Goal: Task Accomplishment & Management: Manage account settings

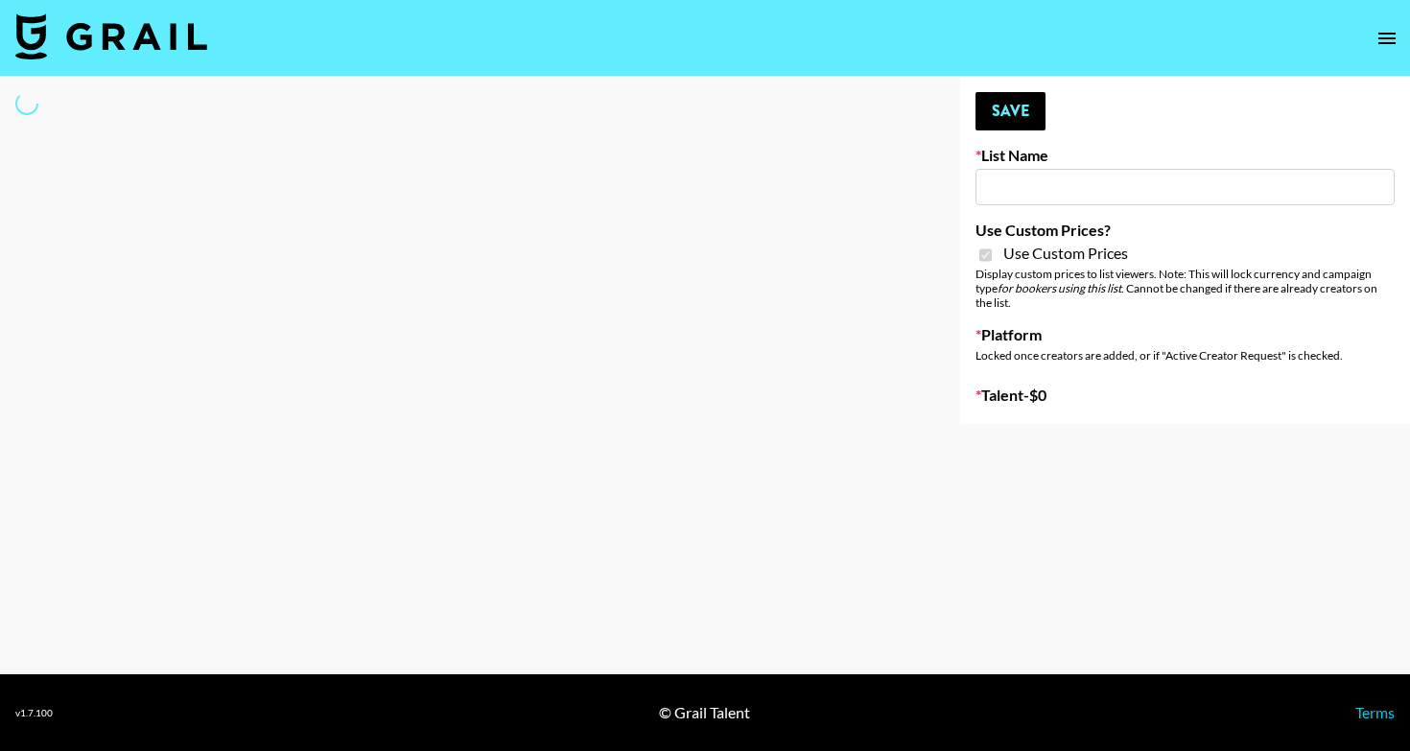
type input "[PERSON_NAME] ([DATE])"
checkbox input "true"
select select "Brand"
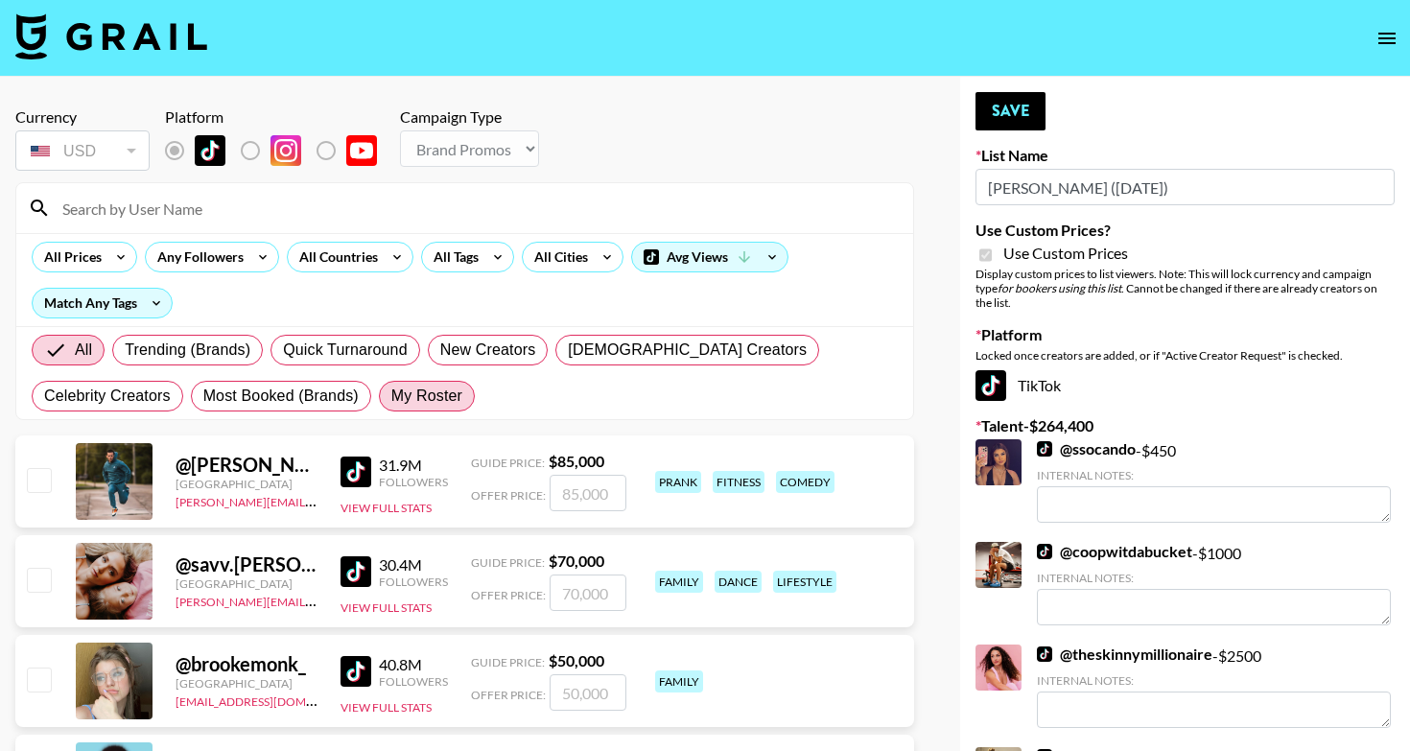
click at [379, 408] on label "My Roster" at bounding box center [427, 396] width 96 height 31
click at [391, 396] on input "My Roster" at bounding box center [391, 396] width 0 height 0
radio input "true"
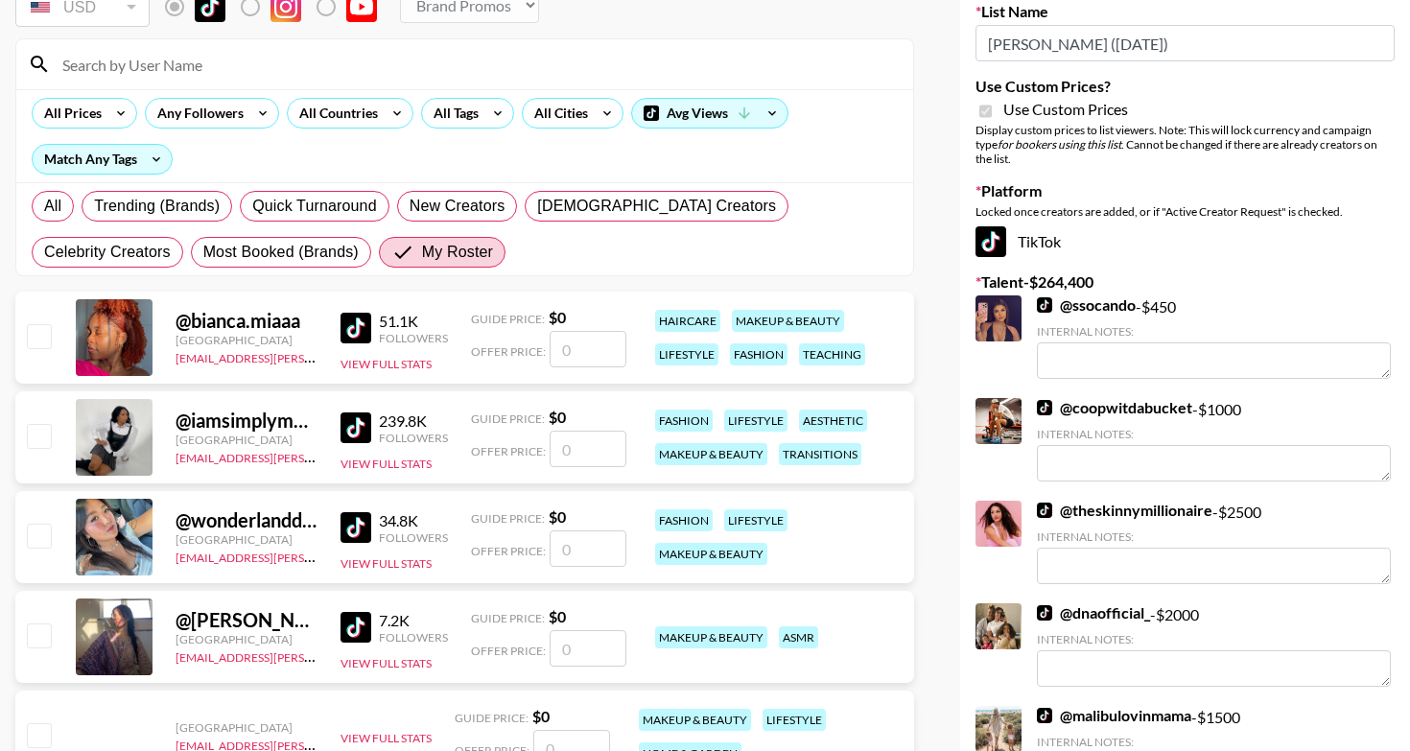
scroll to position [149, 0]
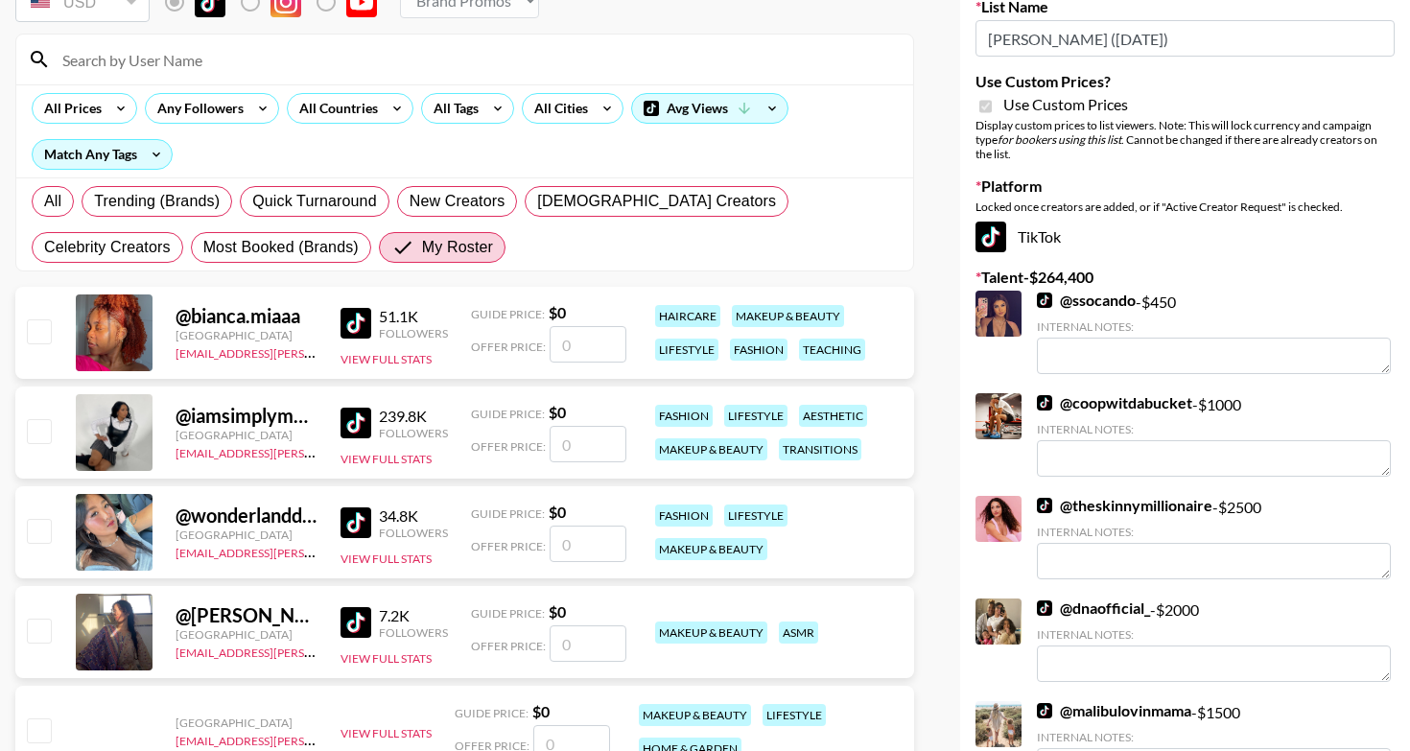
click at [571, 547] on input "number" at bounding box center [588, 544] width 77 height 36
checkbox input "true"
type input "700"
click at [604, 441] on input "number" at bounding box center [588, 444] width 77 height 36
checkbox input "true"
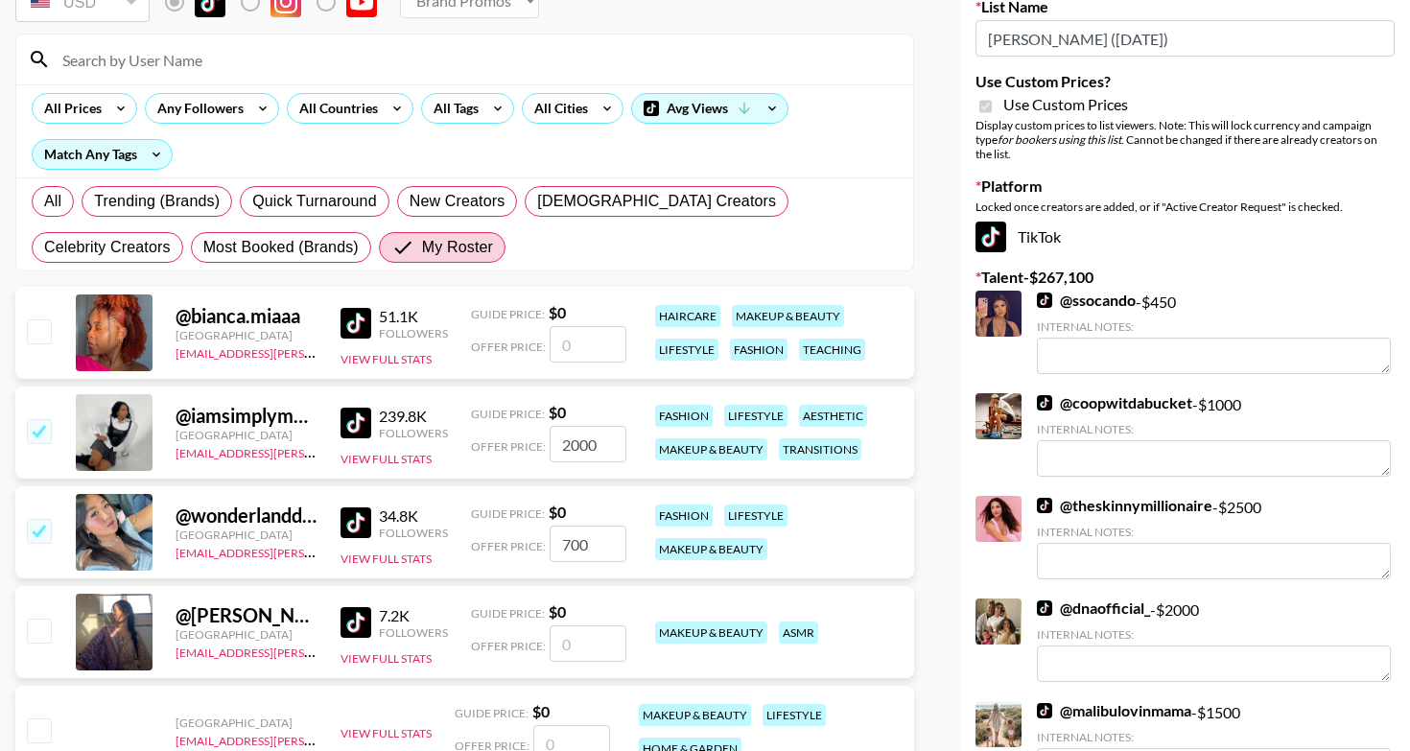
type input "2000"
click at [40, 432] on input "checkbox" at bounding box center [38, 430] width 23 height 23
checkbox input "false"
drag, startPoint x: 606, startPoint y: 443, endPoint x: 540, endPoint y: 443, distance: 66.2
click at [540, 443] on div "Offer Price: 2000" at bounding box center [548, 444] width 155 height 36
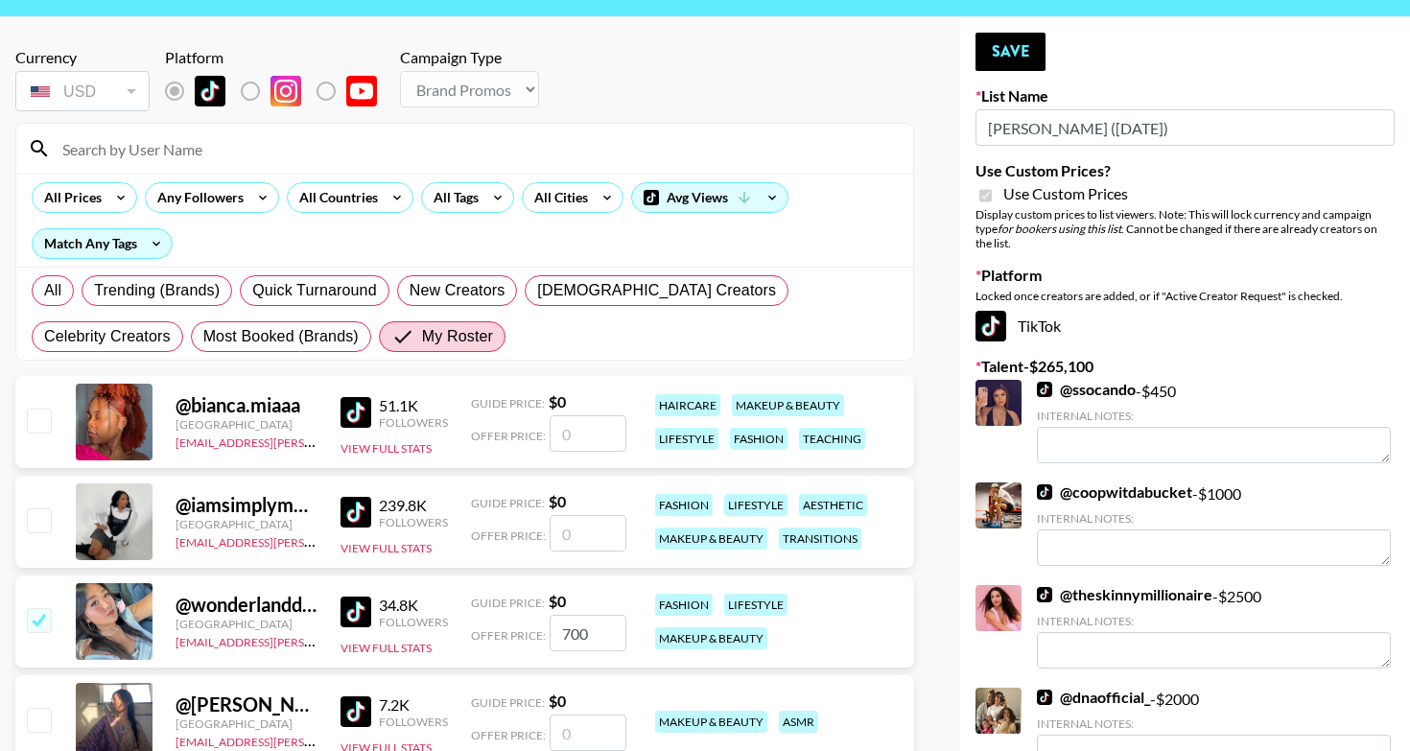
scroll to position [12, 0]
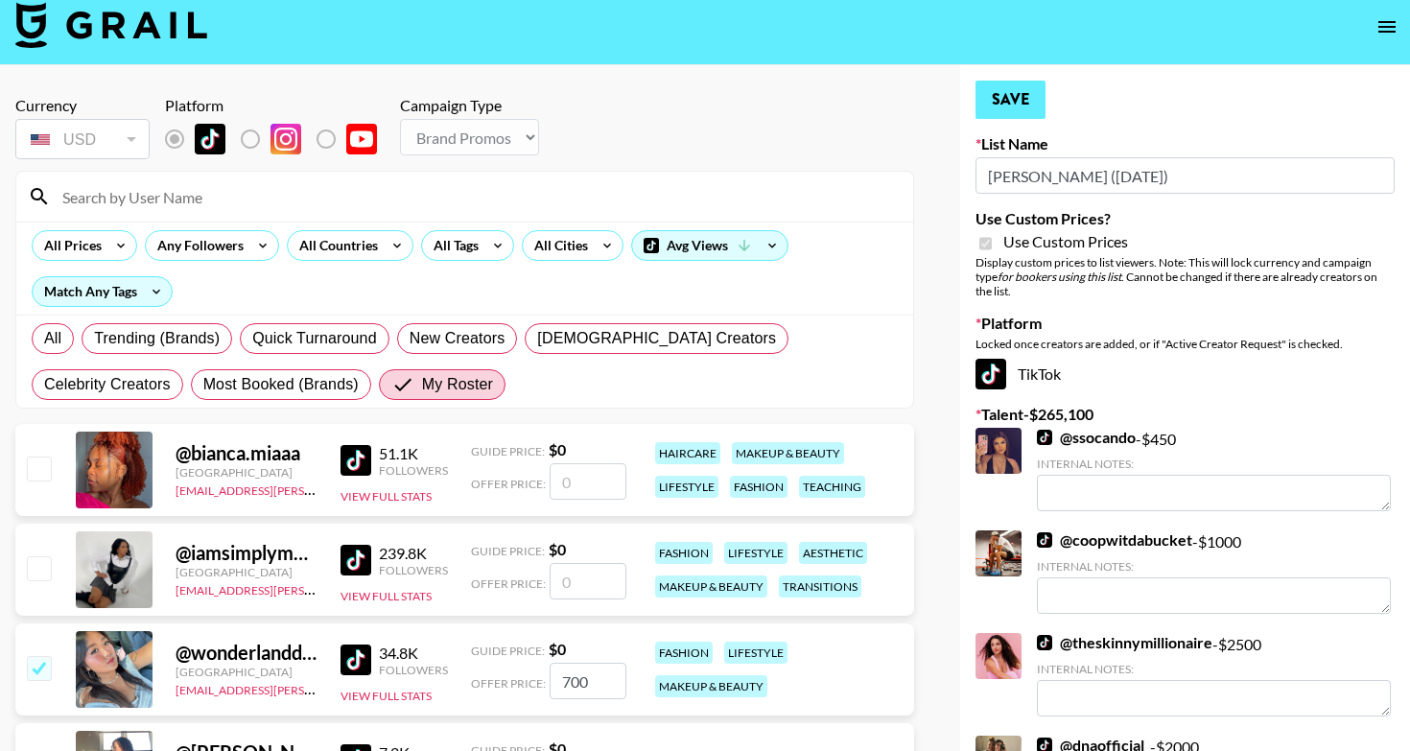
click at [1015, 109] on button "Save" at bounding box center [1011, 100] width 70 height 38
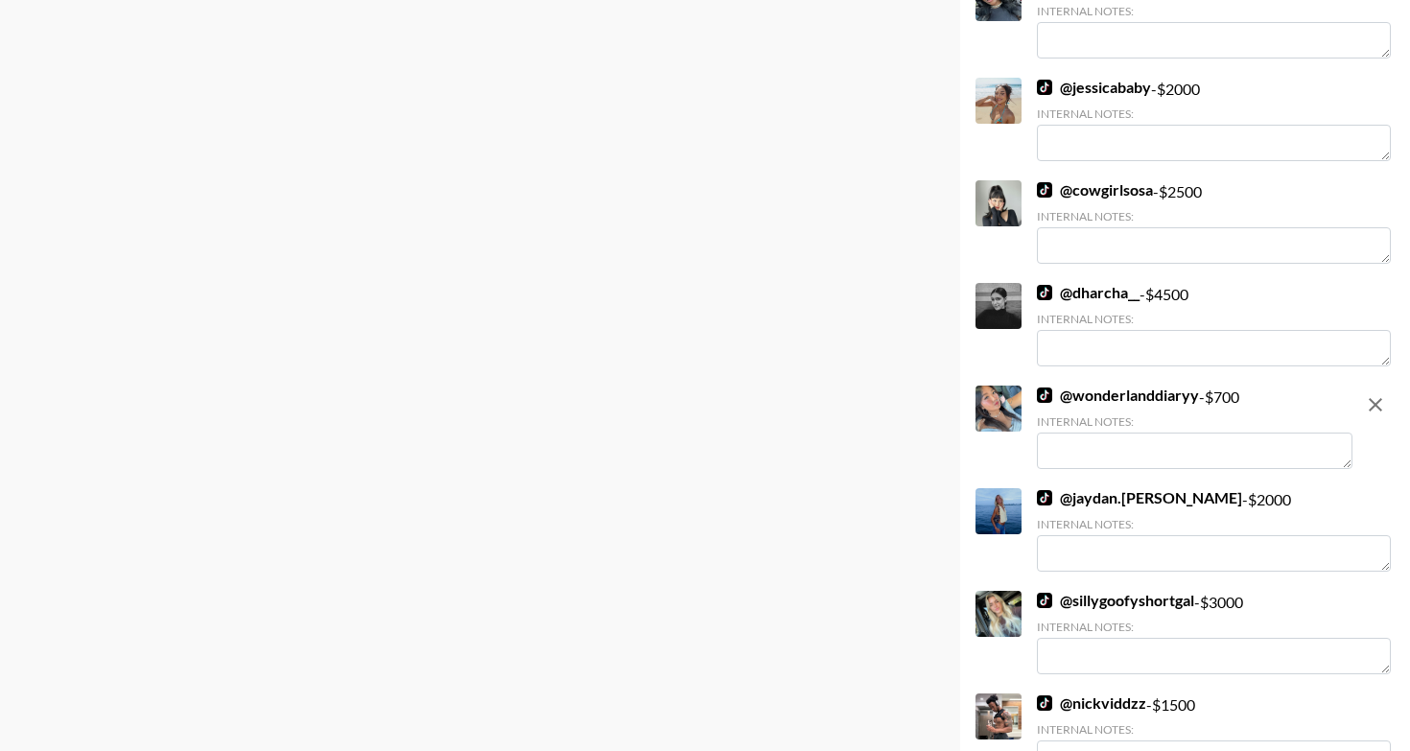
scroll to position [10256, 0]
